Goal: Transaction & Acquisition: Book appointment/travel/reservation

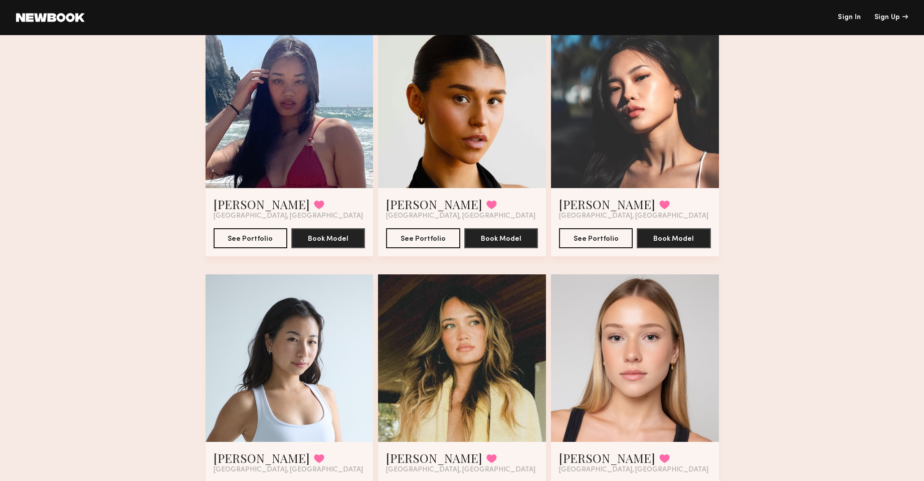
scroll to position [100, 0]
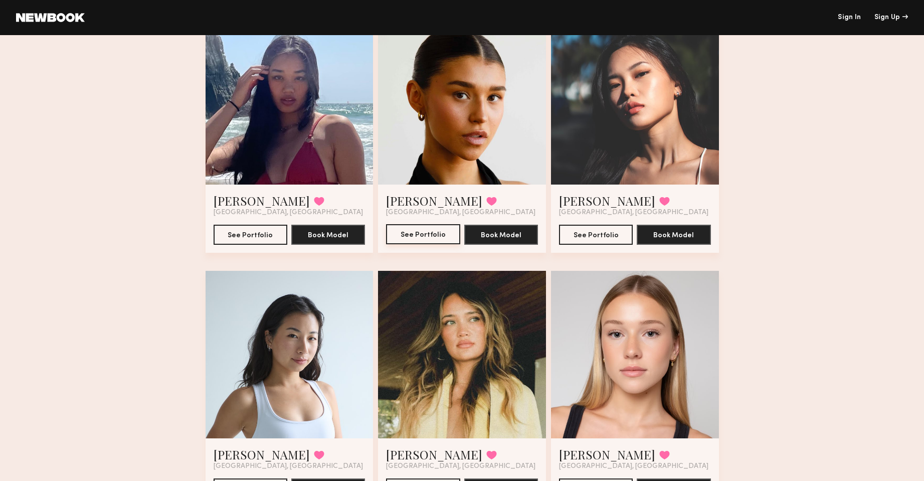
click at [432, 236] on button "See Portfolio" at bounding box center [423, 234] width 74 height 20
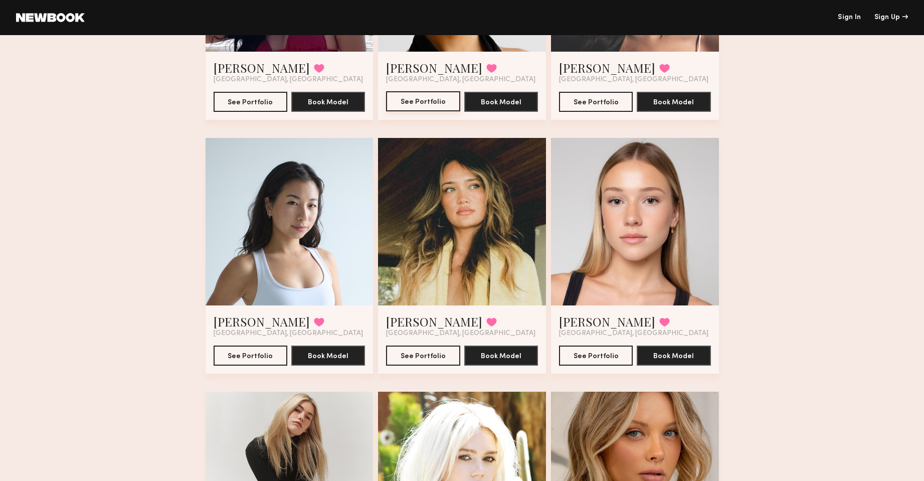
scroll to position [251, 0]
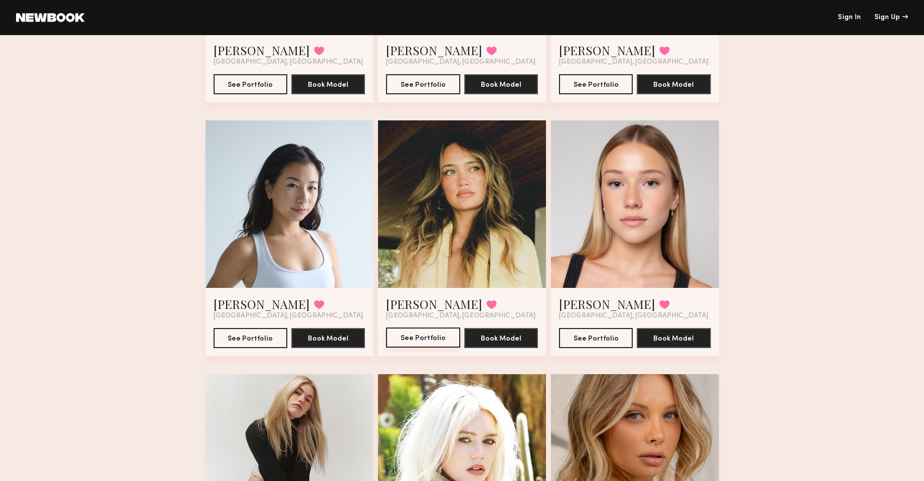
click at [420, 339] on button "See Portfolio" at bounding box center [423, 337] width 74 height 20
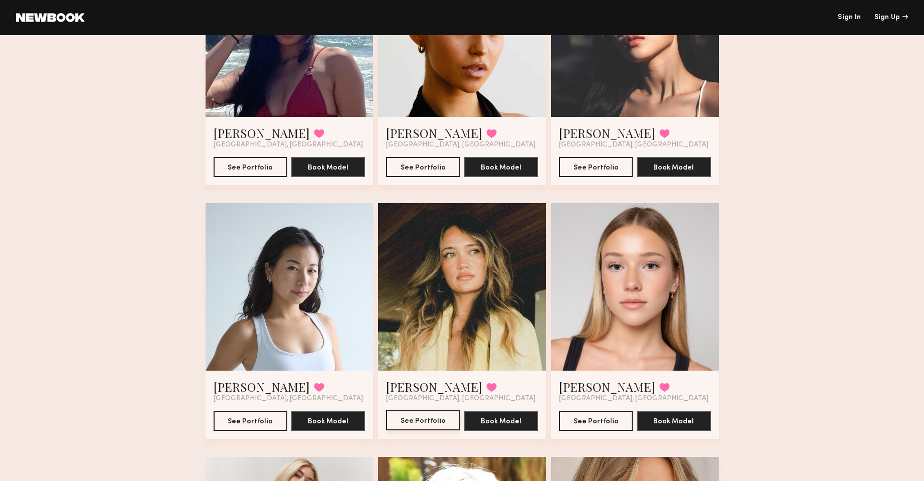
scroll to position [150, 0]
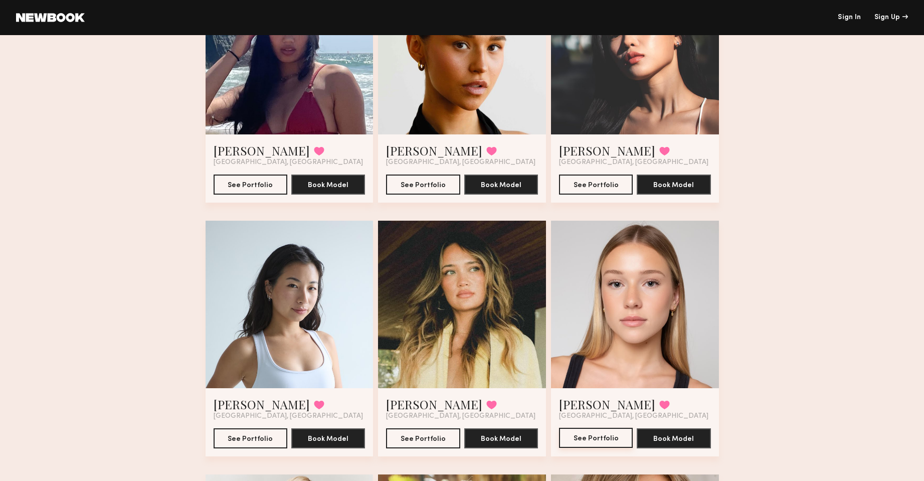
click at [590, 437] on button "See Portfolio" at bounding box center [596, 438] width 74 height 20
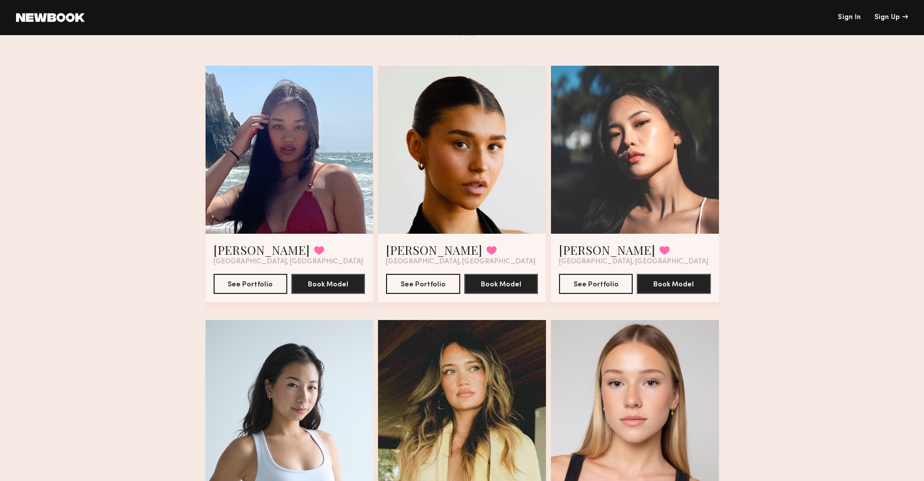
scroll to position [50, 0]
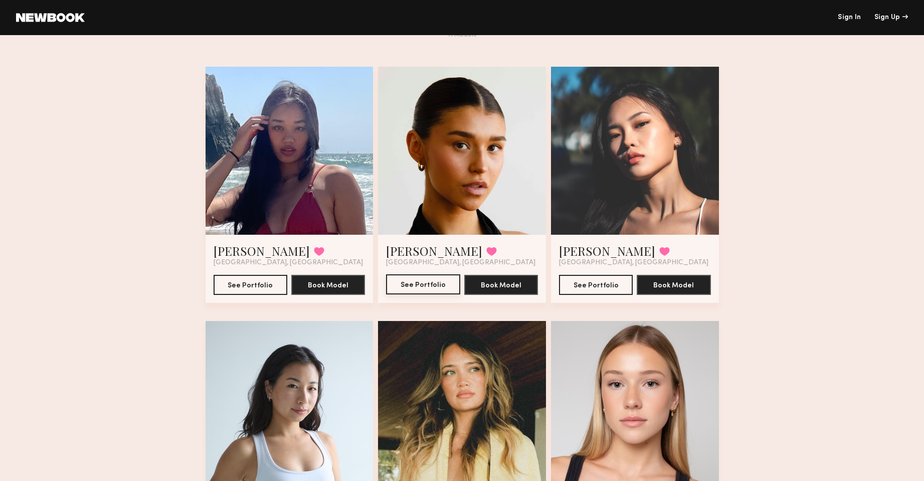
click at [419, 287] on button "See Portfolio" at bounding box center [423, 284] width 74 height 20
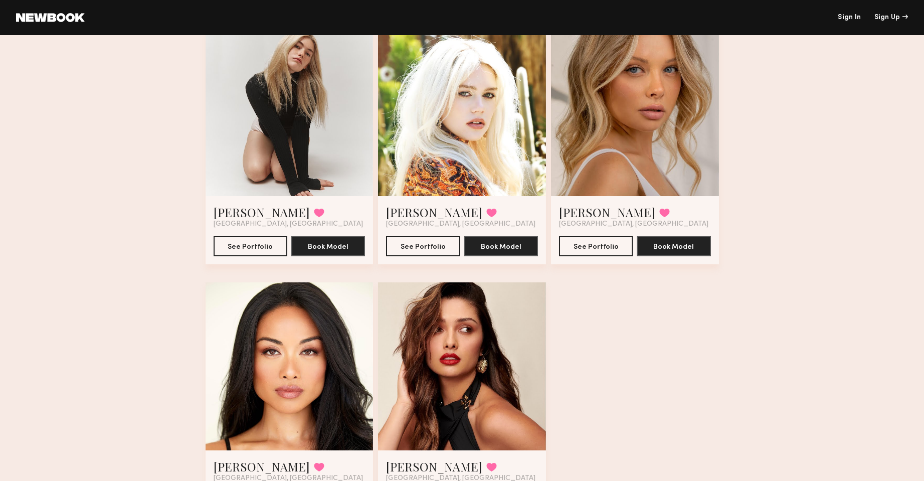
scroll to position [619, 0]
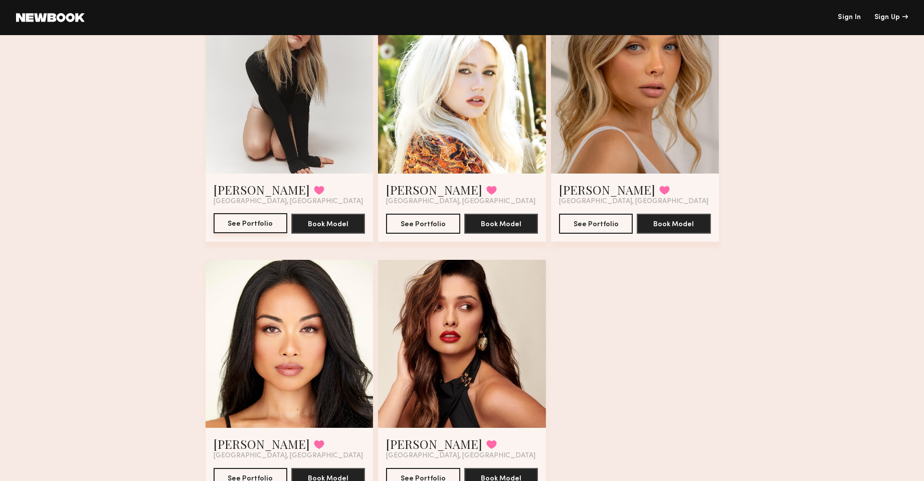
click at [253, 226] on button "See Portfolio" at bounding box center [251, 223] width 74 height 20
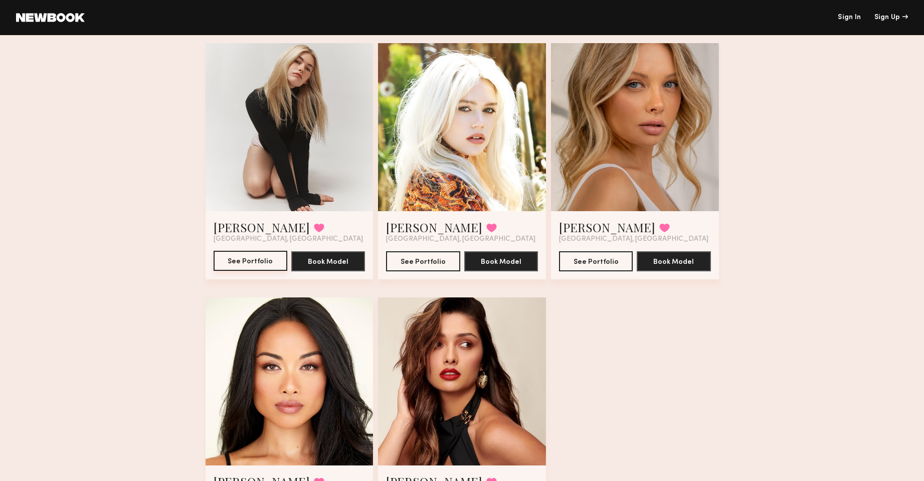
scroll to position [519, 0]
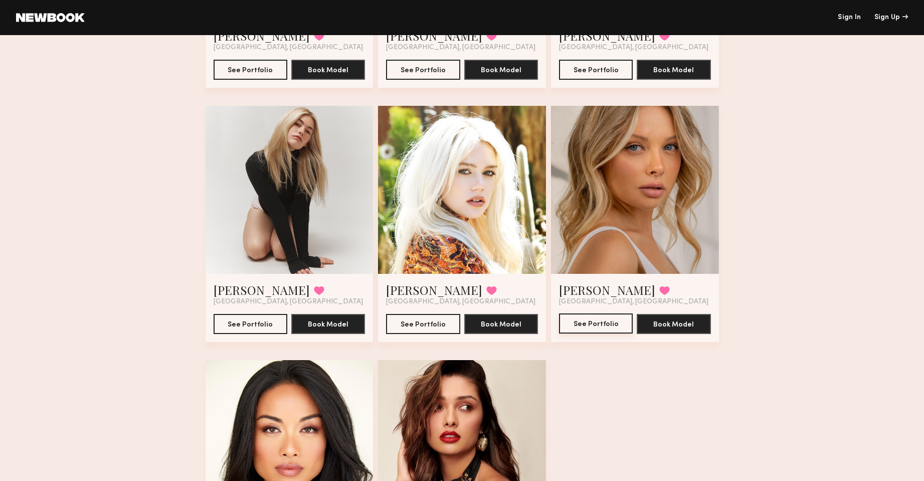
click at [596, 326] on button "See Portfolio" at bounding box center [596, 323] width 74 height 20
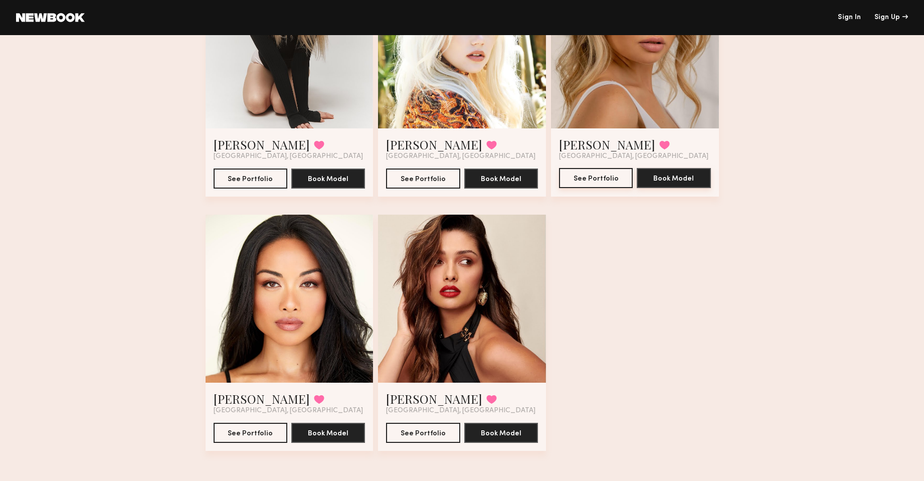
scroll to position [669, 0]
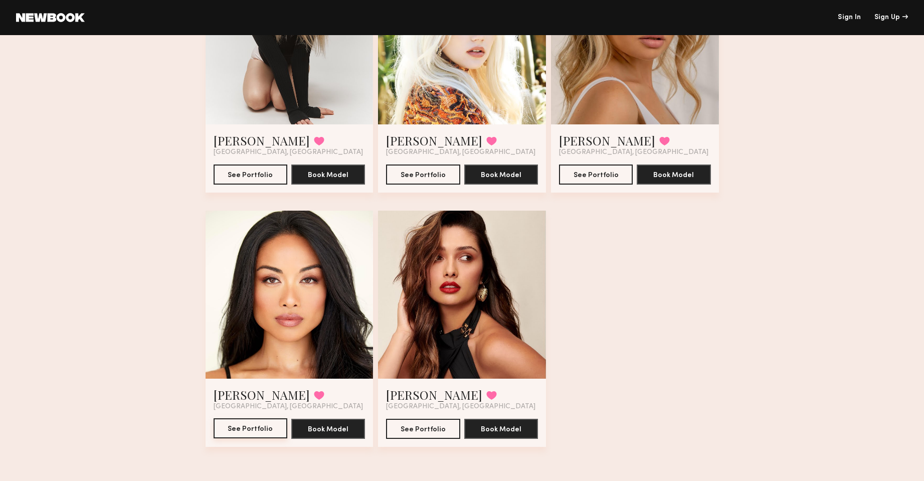
click at [227, 430] on button "See Portfolio" at bounding box center [251, 428] width 74 height 20
click at [411, 428] on button "See Portfolio" at bounding box center [423, 428] width 74 height 20
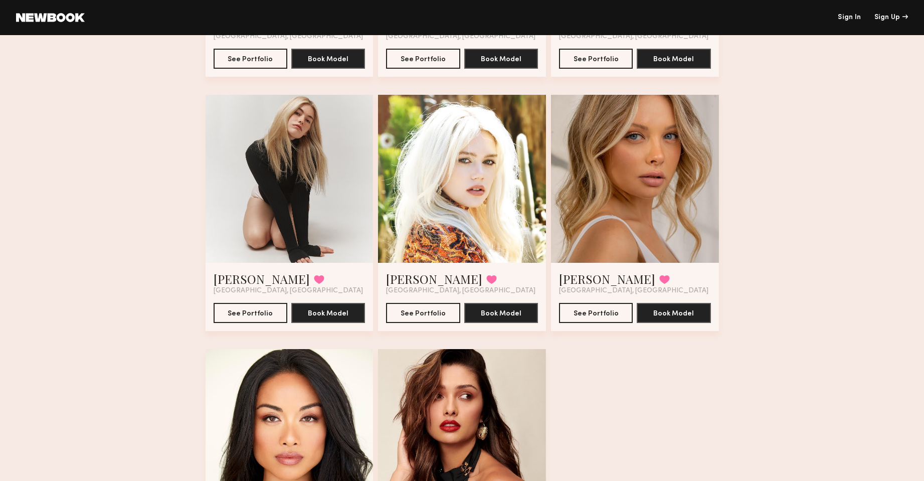
scroll to position [519, 0]
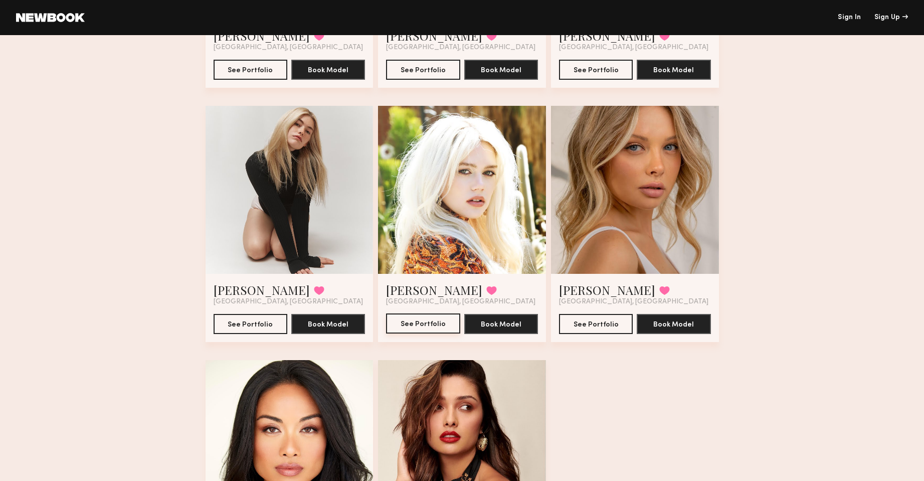
click at [400, 326] on button "See Portfolio" at bounding box center [423, 323] width 74 height 20
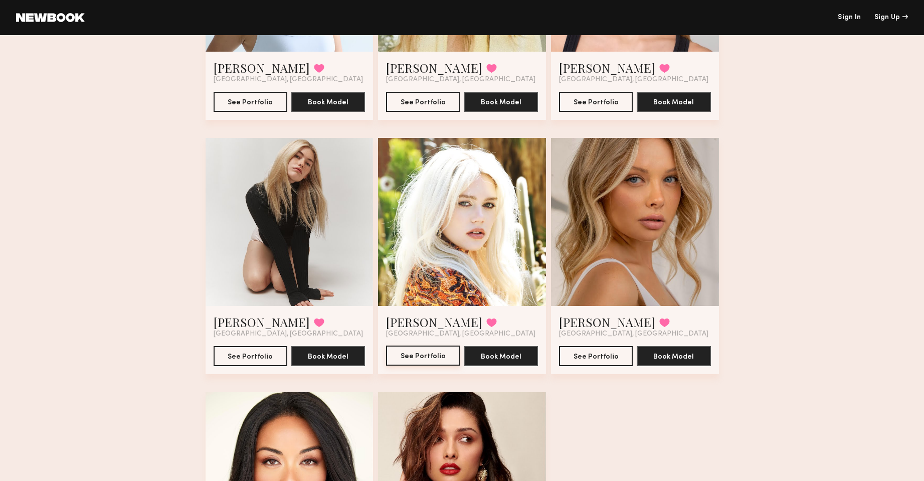
scroll to position [469, 0]
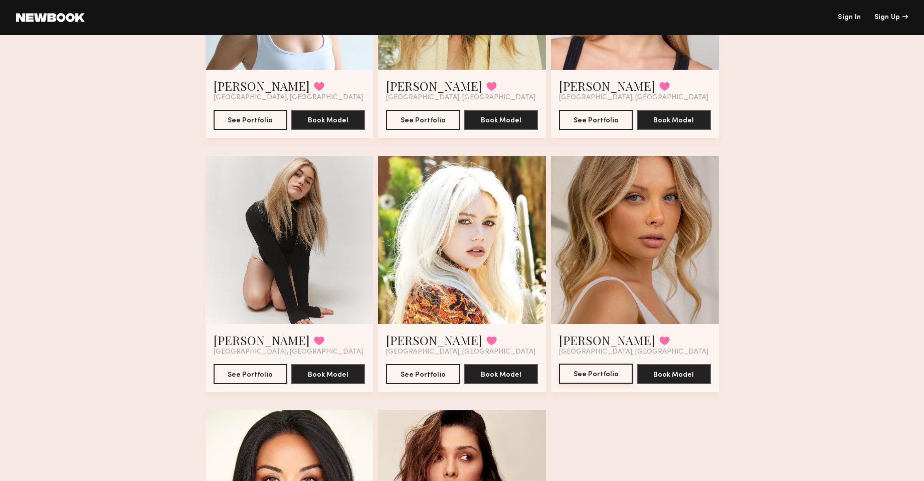
click at [596, 377] on button "See Portfolio" at bounding box center [596, 373] width 74 height 20
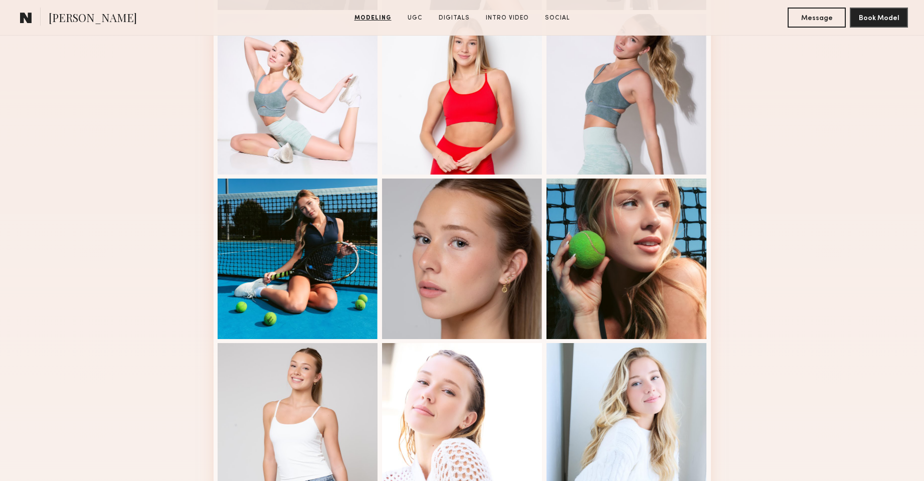
scroll to position [551, 0]
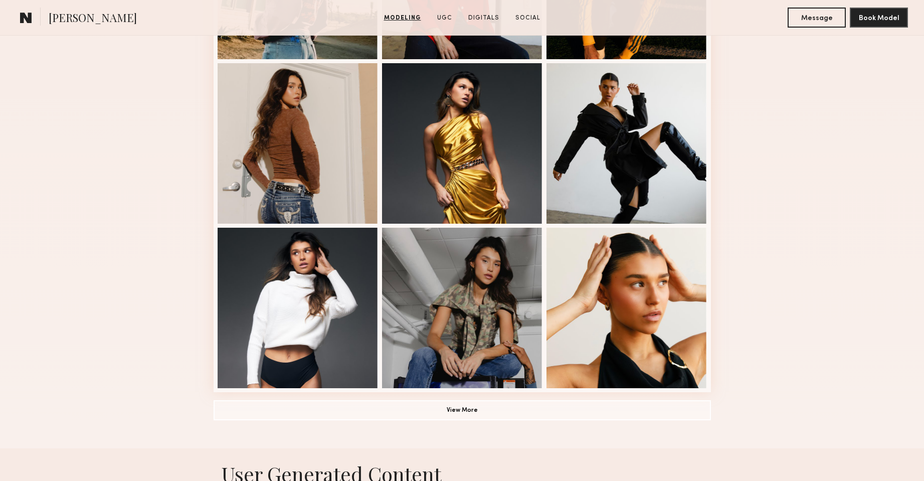
scroll to position [551, 0]
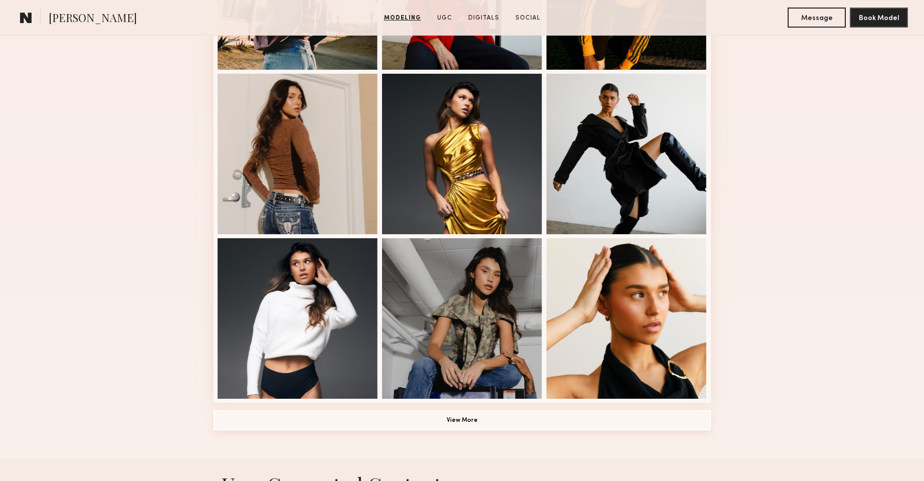
click at [475, 425] on button "View More" at bounding box center [462, 420] width 497 height 20
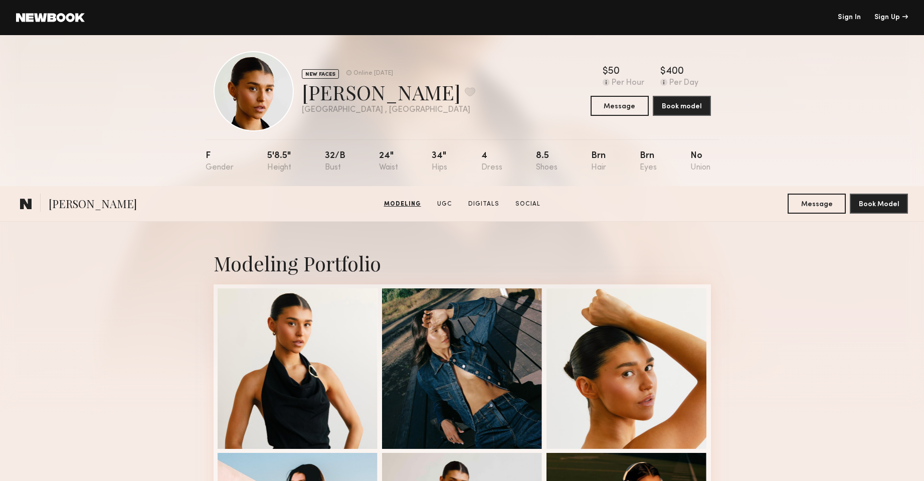
scroll to position [0, 0]
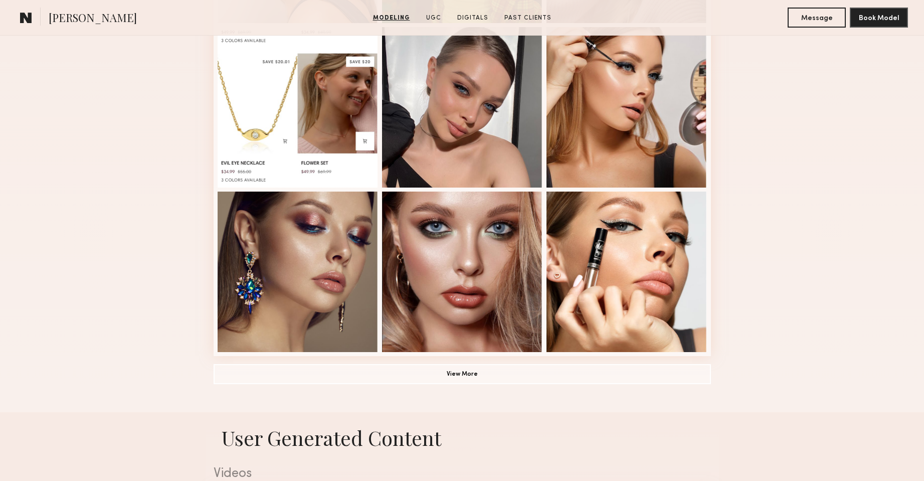
scroll to position [601, 0]
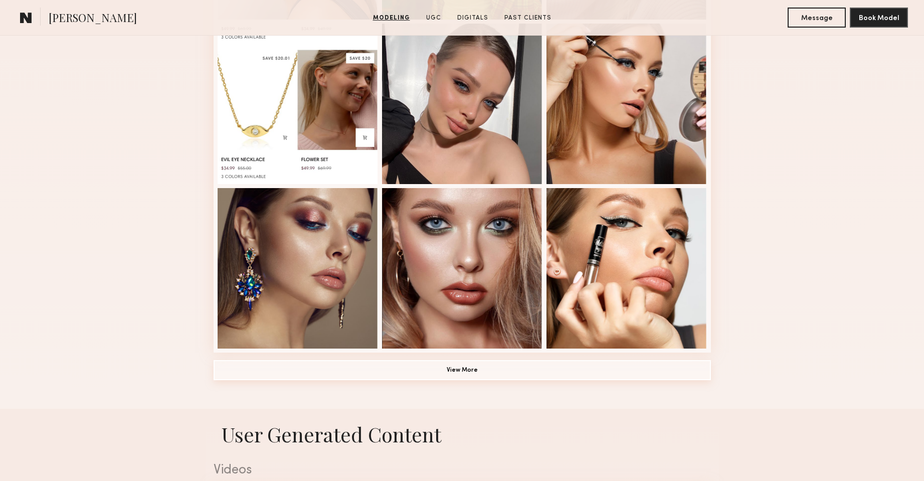
click at [464, 377] on button "View More" at bounding box center [462, 370] width 497 height 20
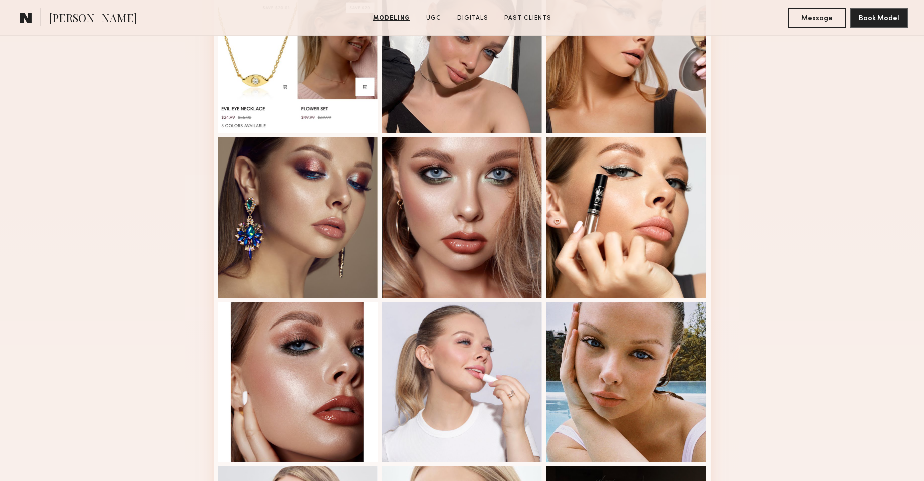
scroll to position [652, 0]
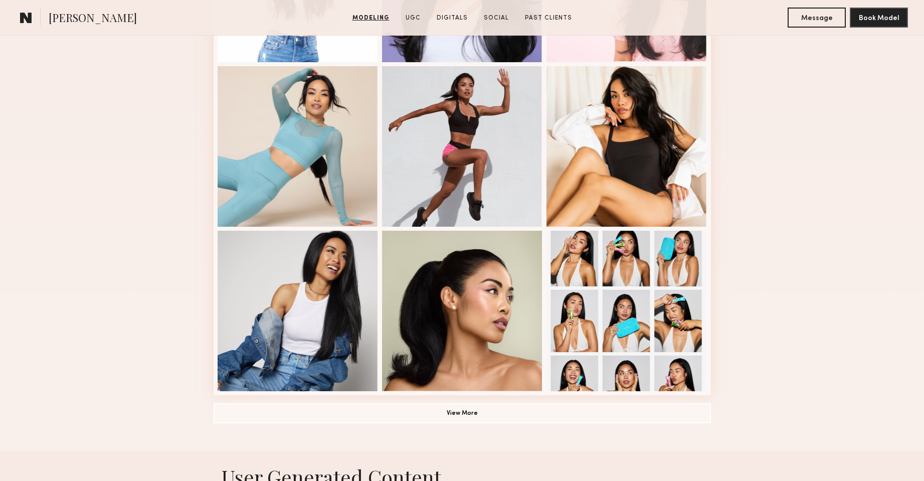
scroll to position [652, 0]
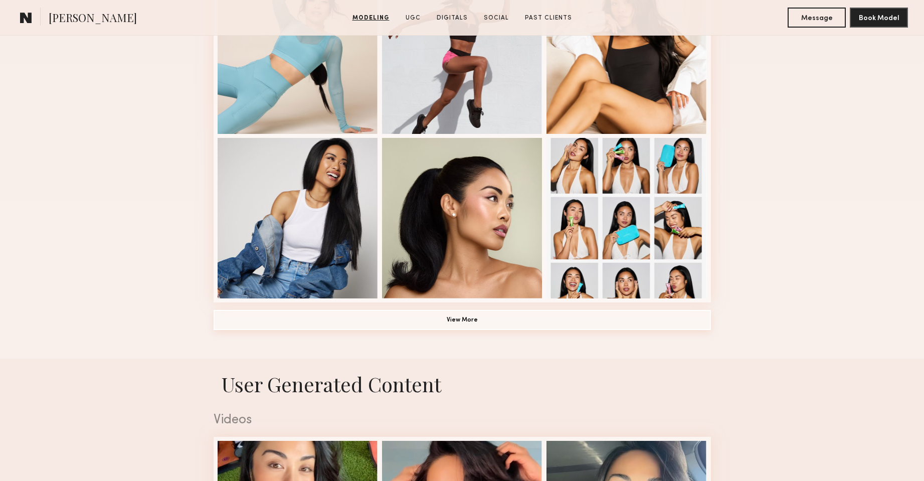
click at [444, 324] on button "View More" at bounding box center [462, 320] width 497 height 20
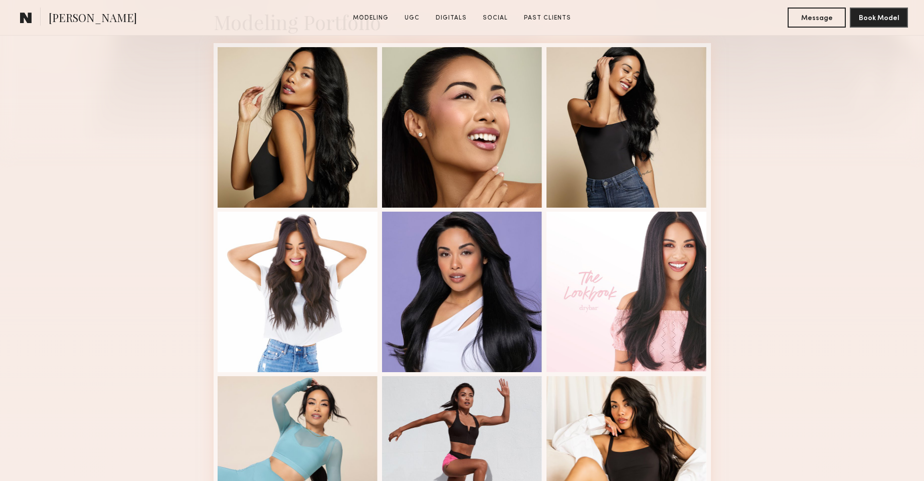
scroll to position [251, 0]
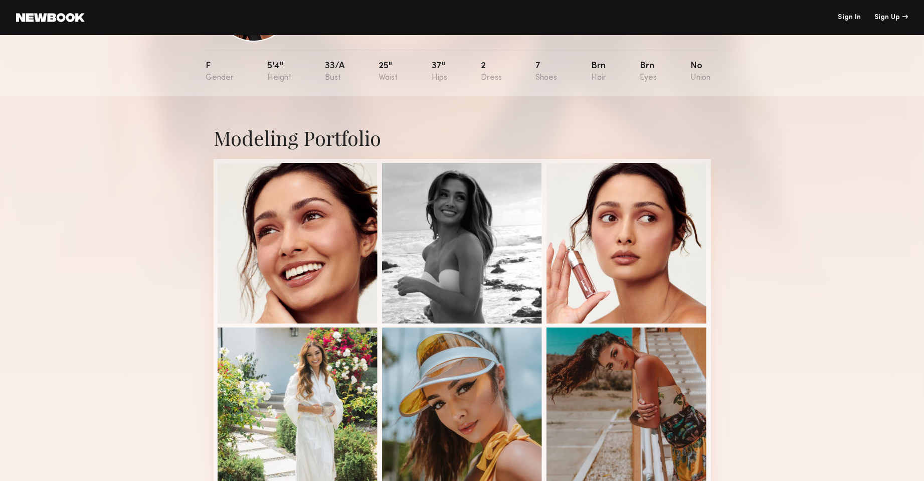
scroll to position [100, 0]
